Goal: Task Accomplishment & Management: Complete application form

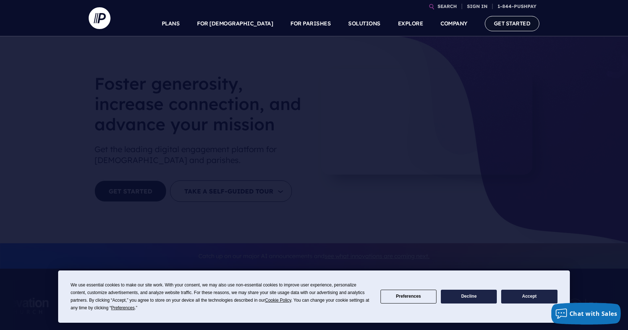
click at [497, 24] on link "GET STARTED" at bounding box center [512, 23] width 55 height 15
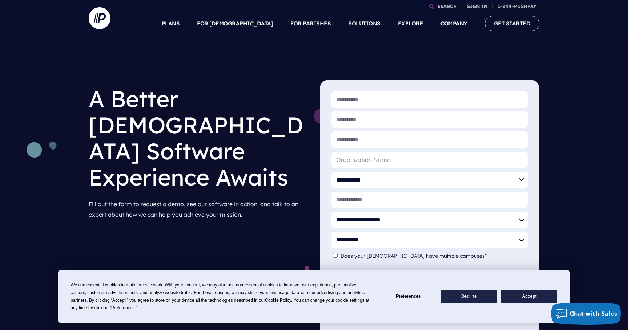
click at [511, 298] on button "Accept" at bounding box center [529, 297] width 56 height 14
